Goal: Information Seeking & Learning: Learn about a topic

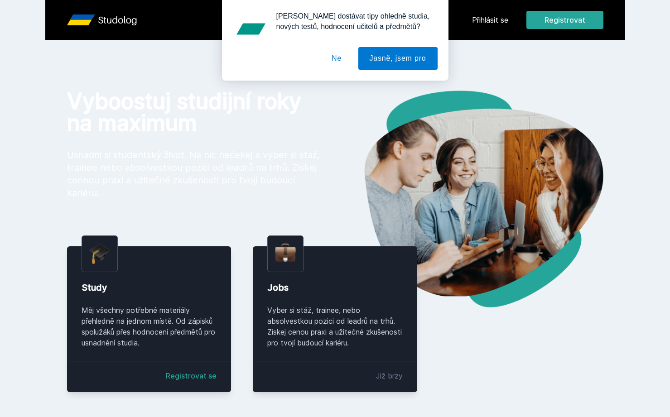
click at [333, 58] on button "Ne" at bounding box center [336, 58] width 33 height 23
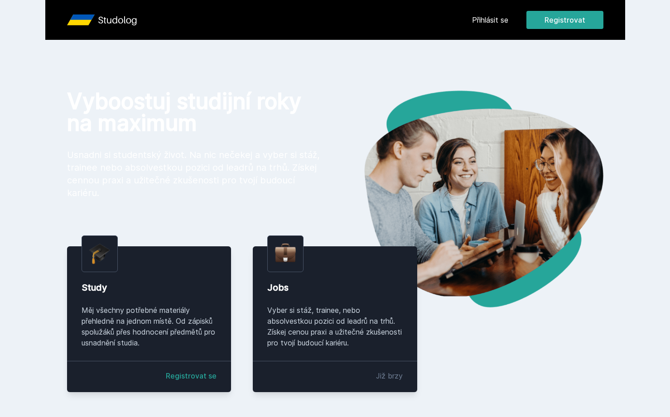
click at [492, 23] on link "Přihlásit se" at bounding box center [490, 19] width 36 height 11
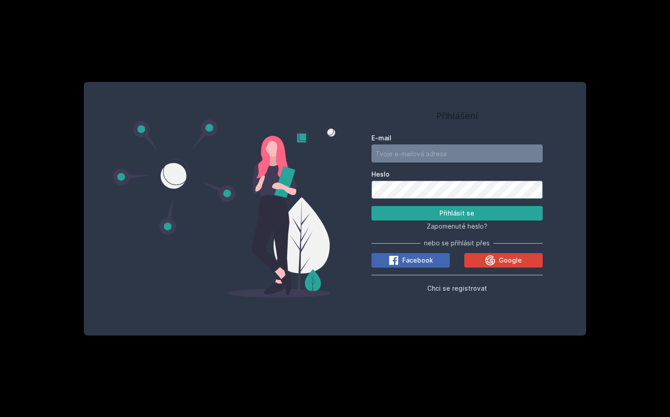
type input "forejtekpatrik05@gmail.com"
click at [457, 213] on button "Přihlásit se" at bounding box center [457, 213] width 172 height 14
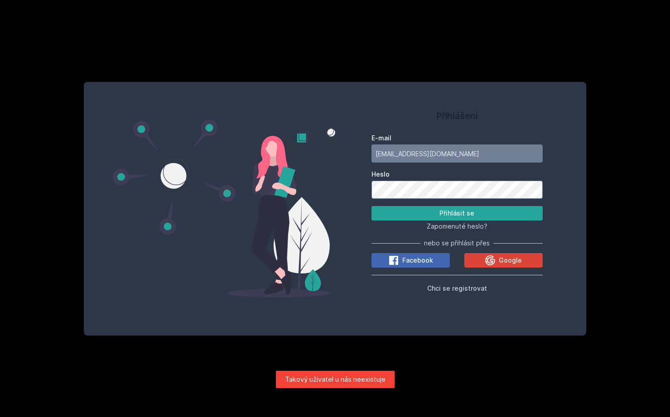
click at [452, 292] on button "Chci se registrovat" at bounding box center [457, 287] width 60 height 11
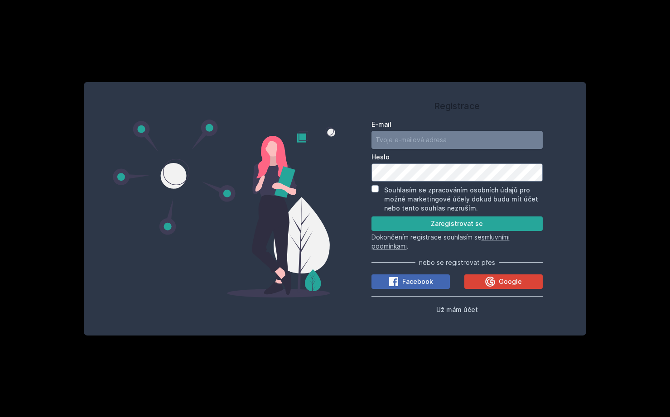
click at [407, 139] on input "E-mail" at bounding box center [457, 140] width 172 height 18
type input "patrik.forejtek002@gmail.com"
click at [414, 139] on input "patrik.forejtek002@gmail.com" at bounding box center [457, 140] width 172 height 18
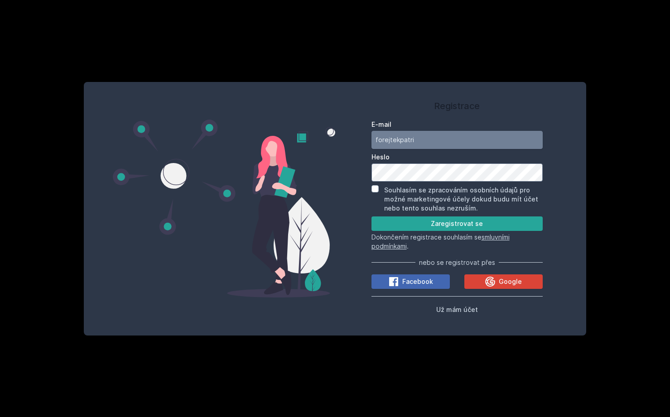
type input "forejtekpatrik"
type input "forejtekpatrik05@gmail.com"
click at [373, 188] on input "Souhlasím se zpracováním osobních údajů pro možné marketingové účely dokud budu…" at bounding box center [374, 188] width 7 height 7
checkbox input "true"
click at [445, 222] on button "Zaregistrovat se" at bounding box center [457, 223] width 172 height 14
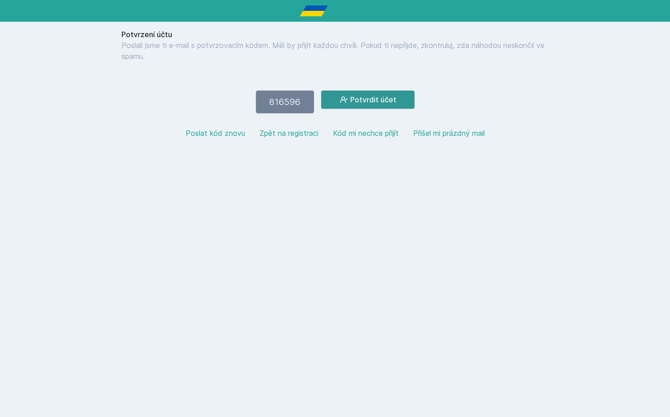
type input "816596"
click at [384, 101] on button "Potvrdit účet" at bounding box center [367, 100] width 93 height 18
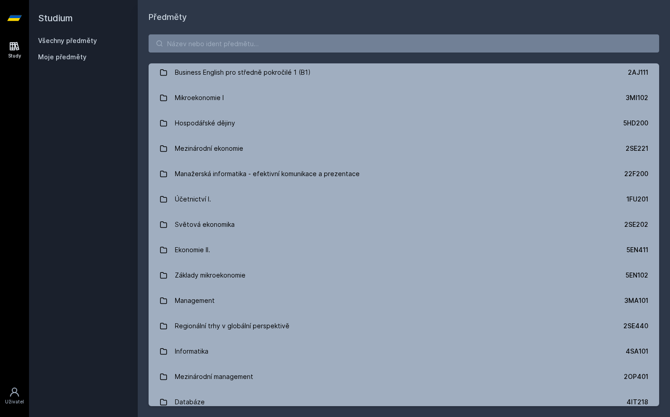
scroll to position [271, 0]
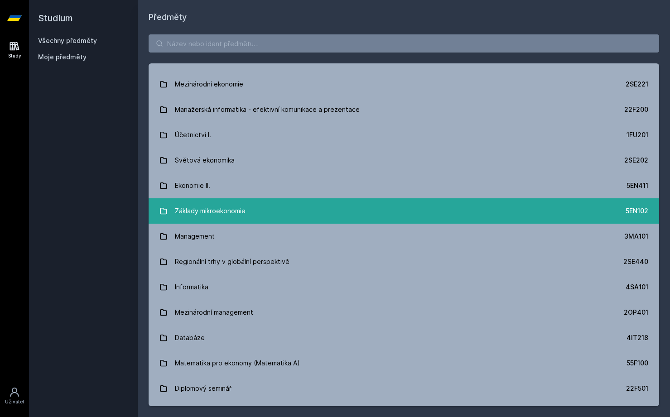
click at [211, 208] on div "Základy mikroekonomie" at bounding box center [210, 211] width 71 height 18
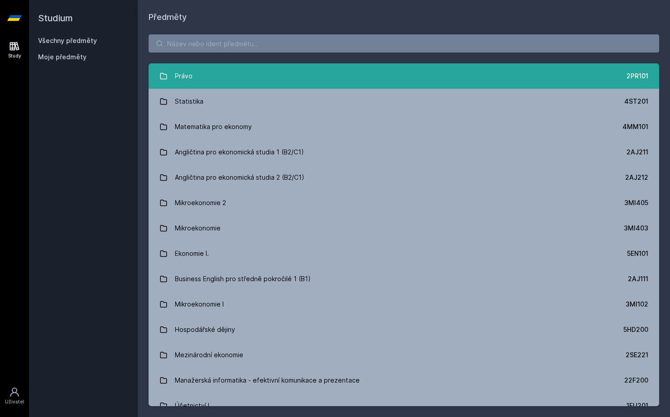
click at [219, 77] on link "Právo 2PR101" at bounding box center [403, 75] width 510 height 25
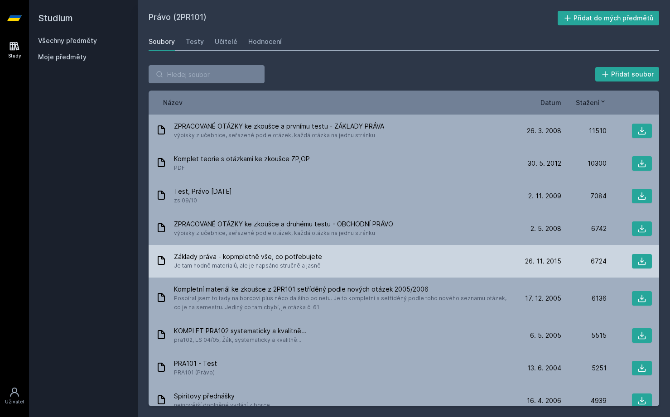
click at [409, 258] on div "Základy práva - kopmpletně vše, co potřebujete Je tam hodně materialů, ale je n…" at bounding box center [336, 261] width 360 height 18
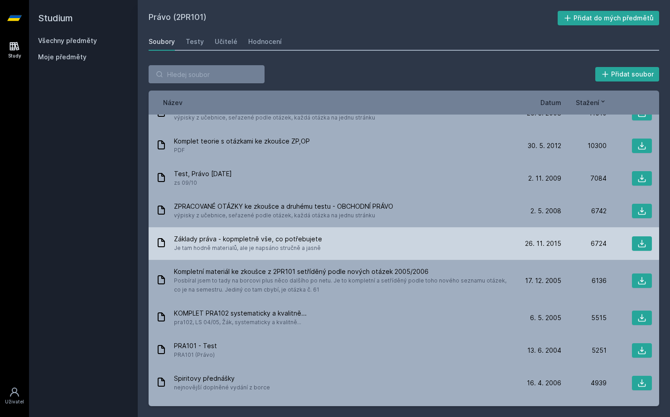
scroll to position [18, 0]
click at [641, 242] on icon at bounding box center [642, 243] width 8 height 8
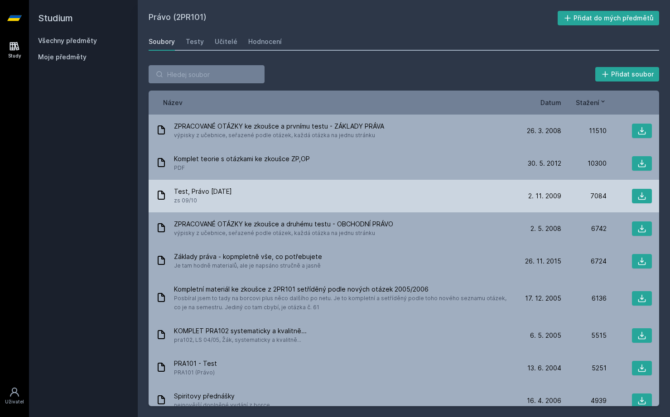
scroll to position [0, 0]
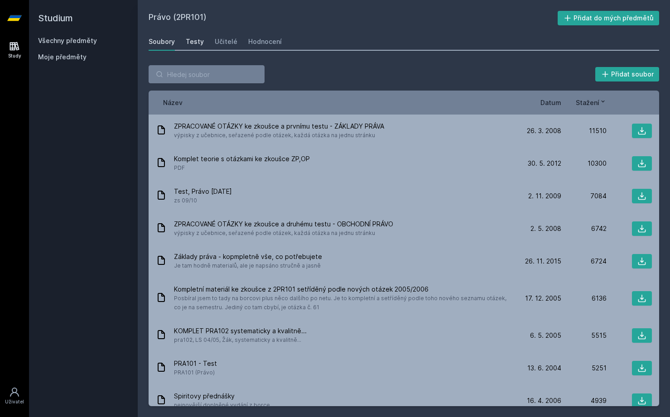
click at [190, 43] on div "Testy" at bounding box center [195, 41] width 18 height 9
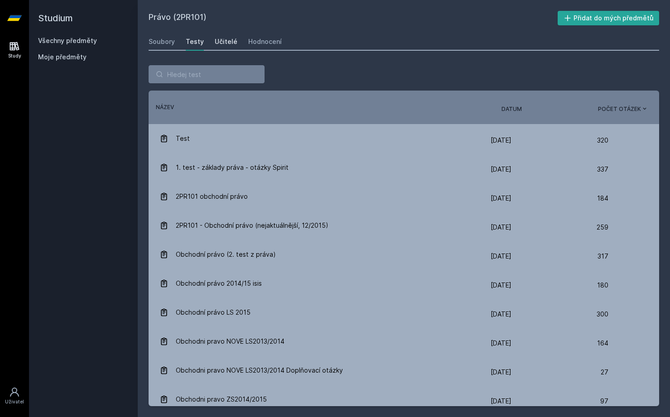
click at [217, 44] on div "Učitelé" at bounding box center [226, 41] width 23 height 9
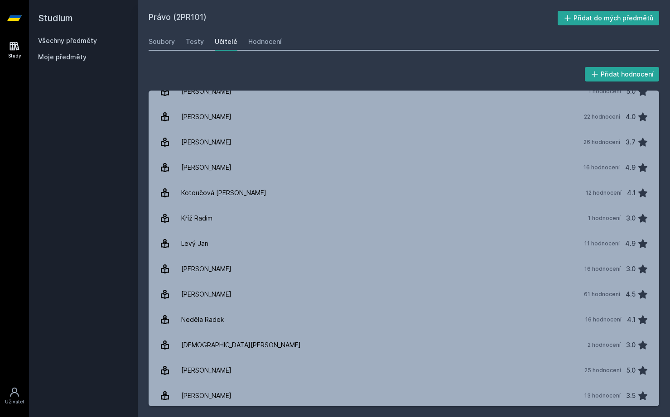
scroll to position [288, 0]
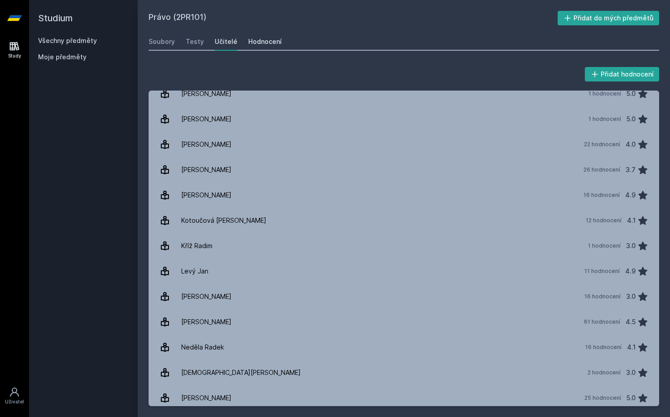
click at [264, 39] on div "Hodnocení" at bounding box center [265, 41] width 34 height 9
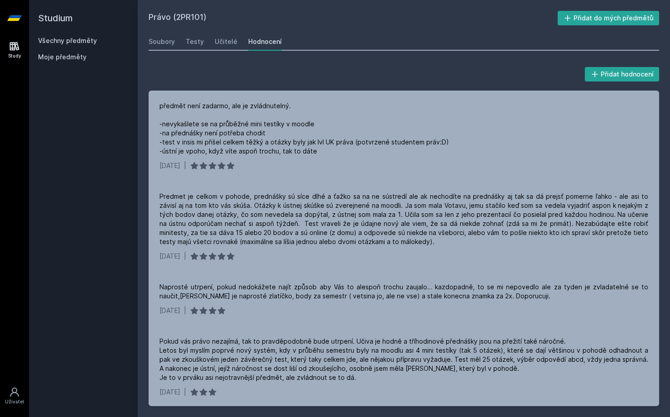
drag, startPoint x: 228, startPoint y: 42, endPoint x: 244, endPoint y: 43, distance: 16.3
click at [244, 43] on div "Soubory Testy Učitelé Hodnocení" at bounding box center [403, 42] width 510 height 18
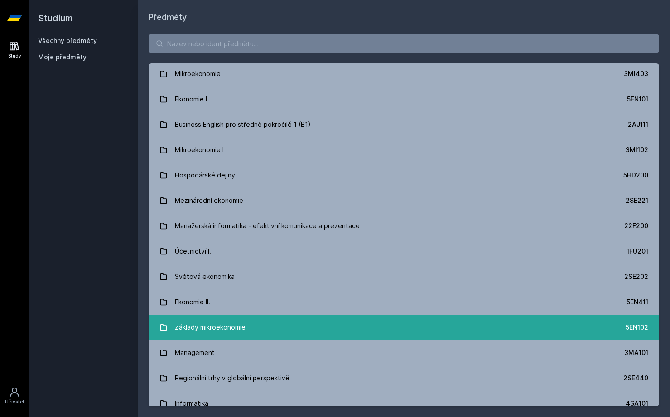
scroll to position [158, 0]
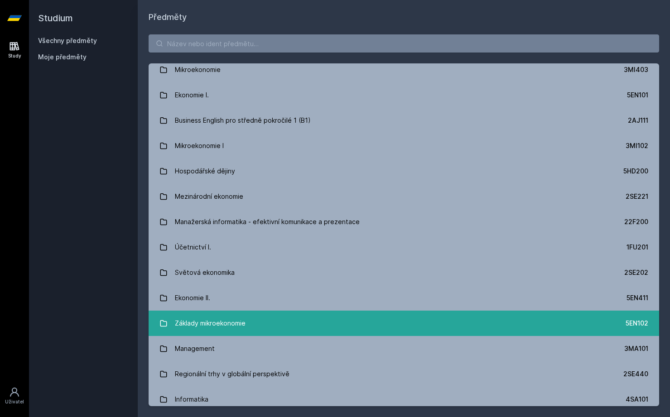
click at [248, 323] on link "Základy mikroekonomie 5EN102" at bounding box center [403, 323] width 510 height 25
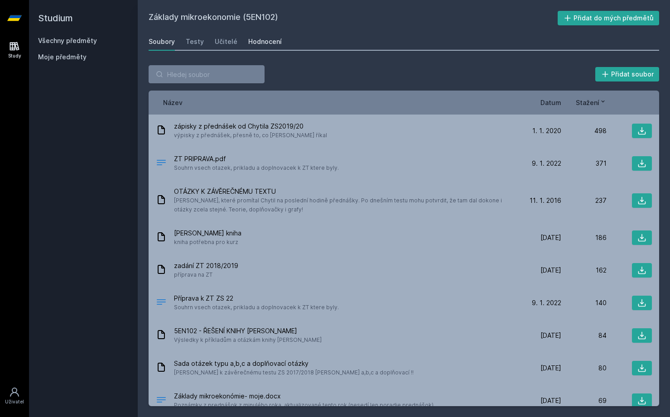
click at [268, 43] on div "Hodnocení" at bounding box center [265, 41] width 34 height 9
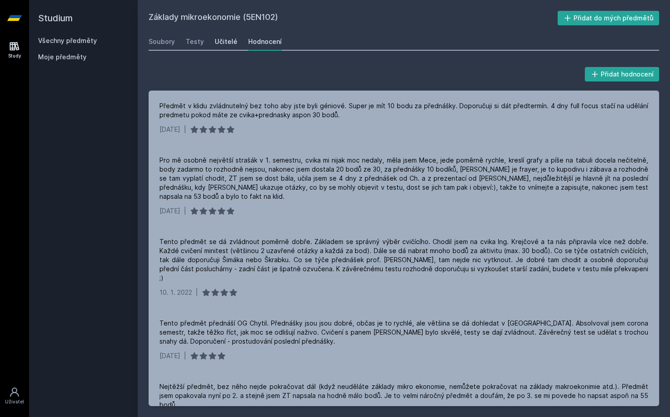
click at [225, 41] on div "Učitelé" at bounding box center [226, 41] width 23 height 9
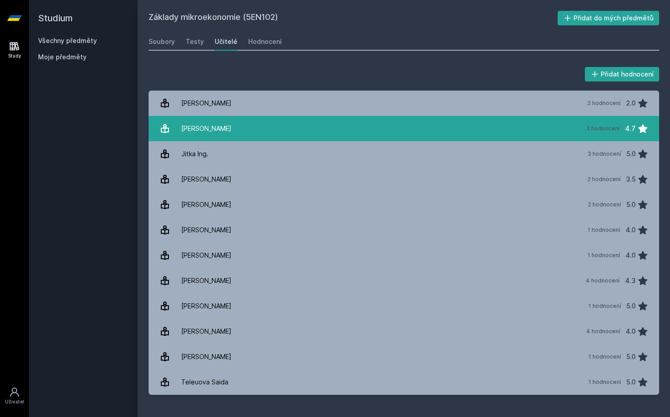
click at [230, 126] on link "Chytil [PERSON_NAME] 3 hodnocení 4.7" at bounding box center [403, 128] width 510 height 25
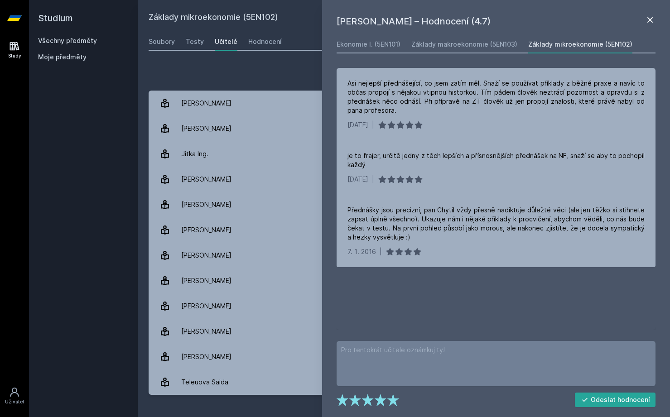
click at [644, 18] on icon at bounding box center [649, 19] width 11 height 11
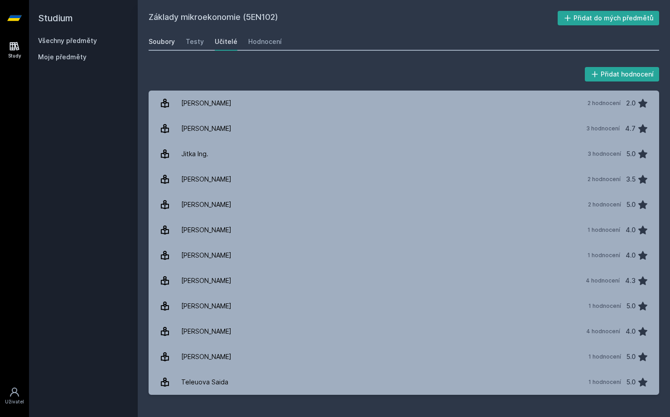
click at [162, 45] on div "Soubory" at bounding box center [161, 41] width 26 height 9
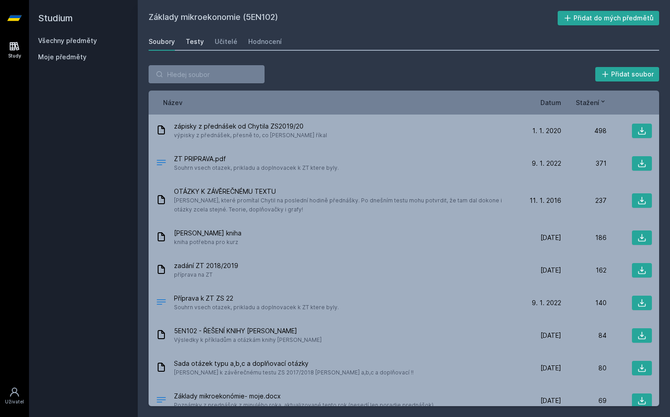
click at [189, 43] on div "Testy" at bounding box center [195, 41] width 18 height 9
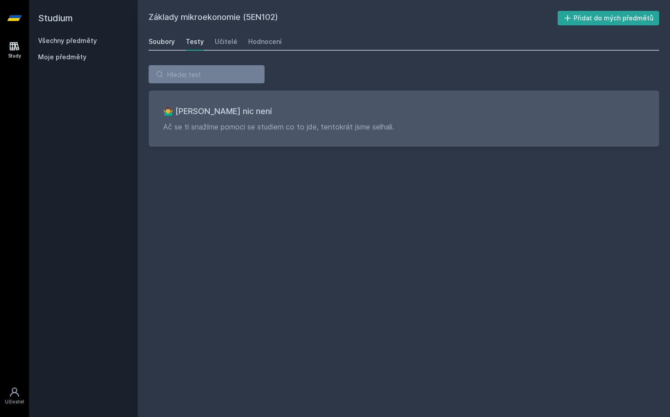
click at [168, 42] on div "Soubory" at bounding box center [161, 41] width 26 height 9
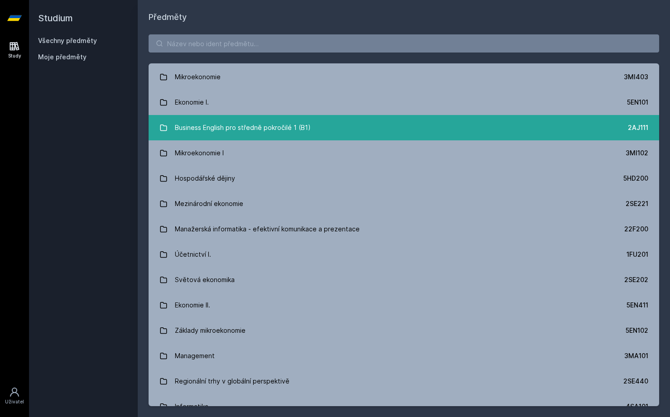
scroll to position [161, 0]
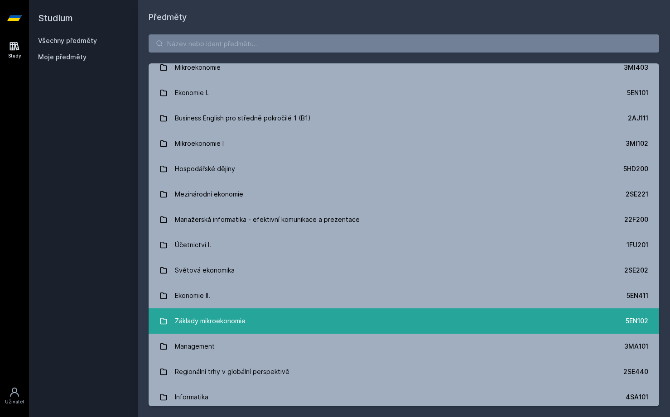
click at [267, 322] on link "Základy mikroekonomie 5EN102" at bounding box center [403, 320] width 510 height 25
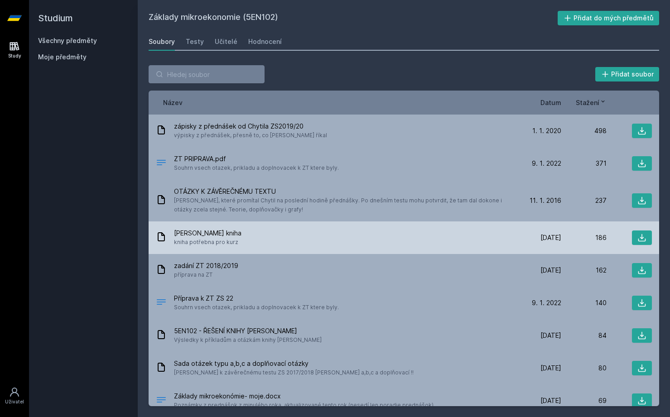
click at [346, 240] on div "[PERSON_NAME] kniha kniha potřebna pro kurz" at bounding box center [336, 238] width 360 height 18
click at [639, 232] on button at bounding box center [642, 237] width 20 height 14
